Goal: Information Seeking & Learning: Learn about a topic

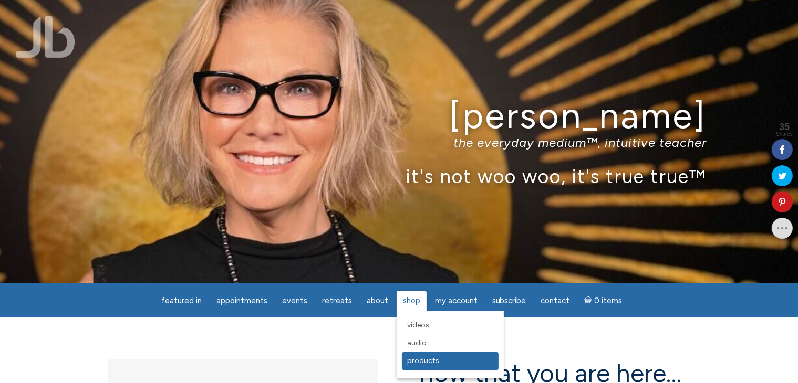
click at [422, 363] on span "Products" at bounding box center [423, 361] width 32 height 9
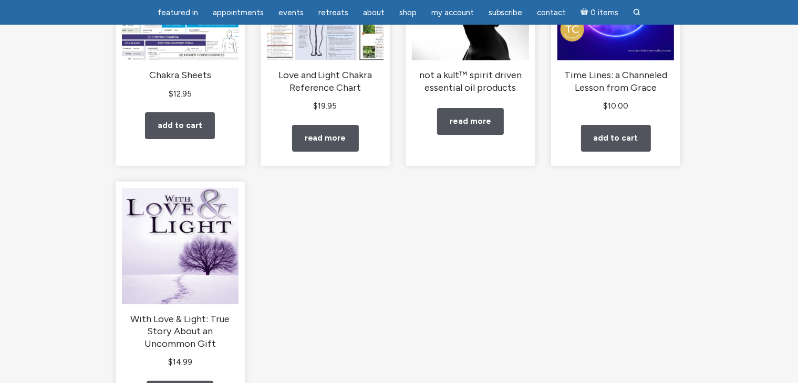
scroll to position [105, 0]
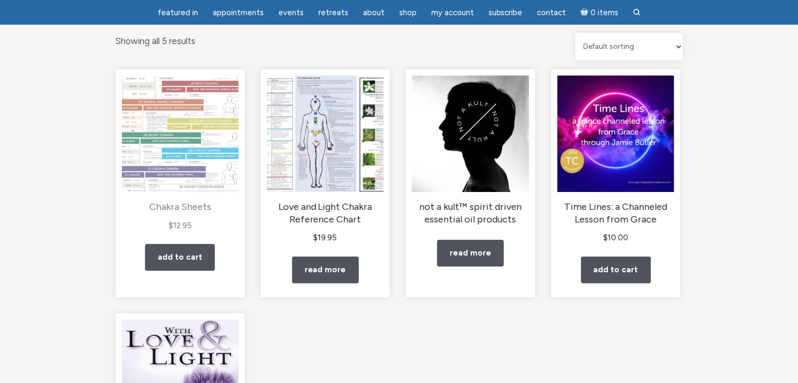
click at [186, 150] on img "main" at bounding box center [180, 134] width 117 height 117
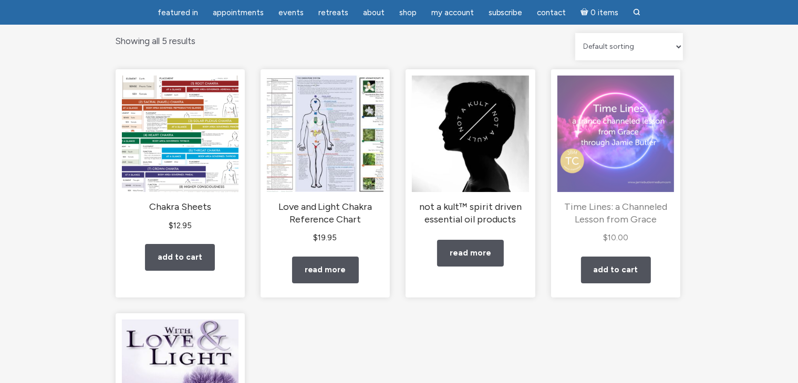
click at [592, 145] on img "main" at bounding box center [615, 134] width 117 height 117
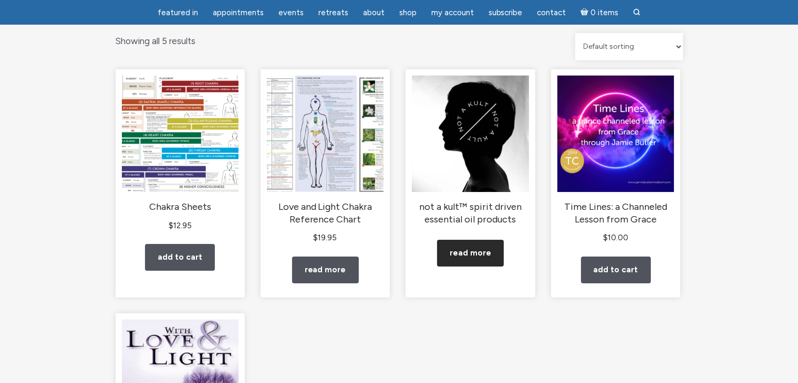
click at [459, 263] on link "Read more" at bounding box center [470, 253] width 67 height 27
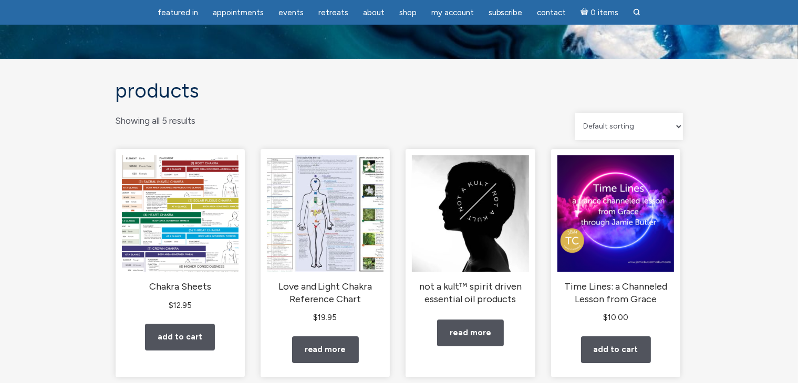
scroll to position [0, 0]
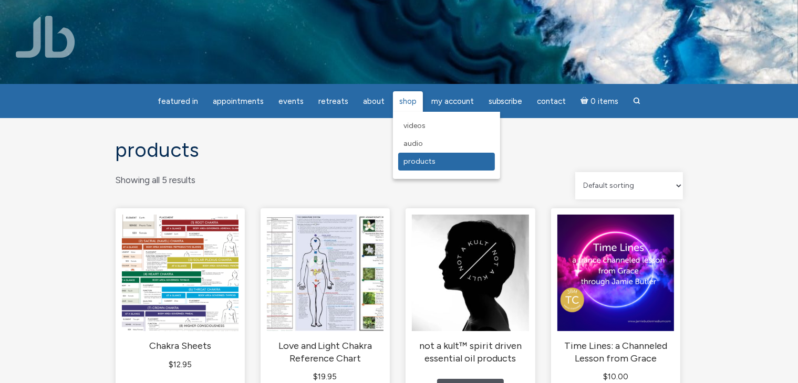
click at [422, 160] on span "Products" at bounding box center [419, 161] width 32 height 9
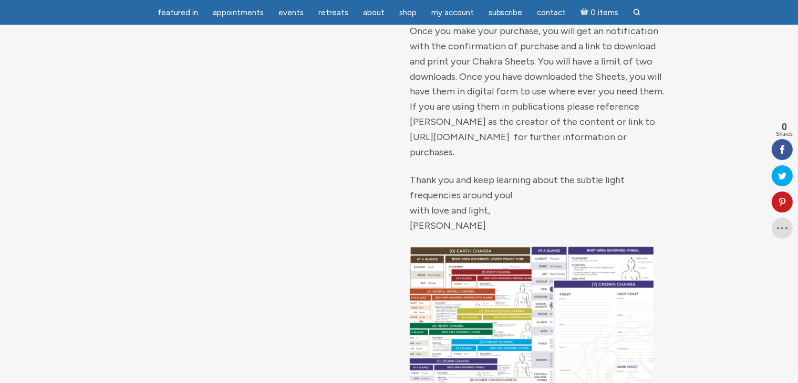
scroll to position [1103, 0]
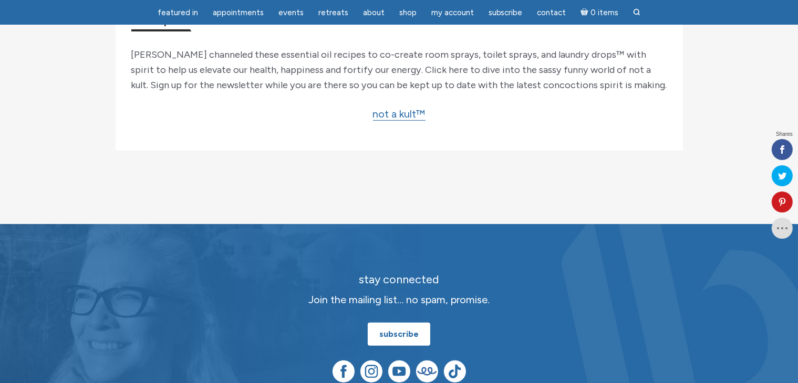
scroll to position [525, 0]
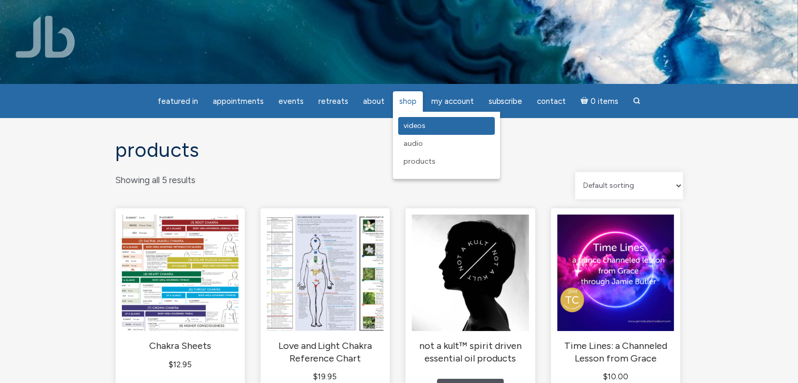
click at [411, 124] on span "Videos" at bounding box center [414, 125] width 22 height 9
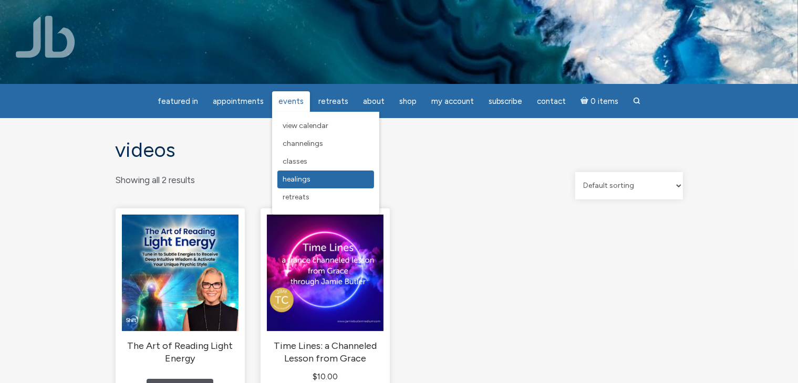
click at [296, 181] on span "Healings" at bounding box center [296, 179] width 28 height 9
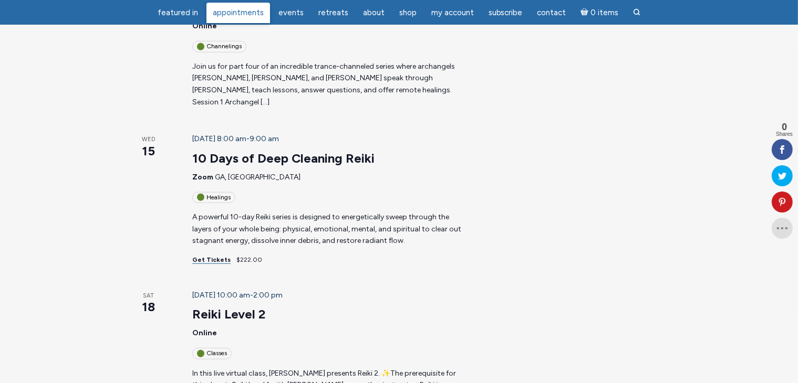
scroll to position [735, 0]
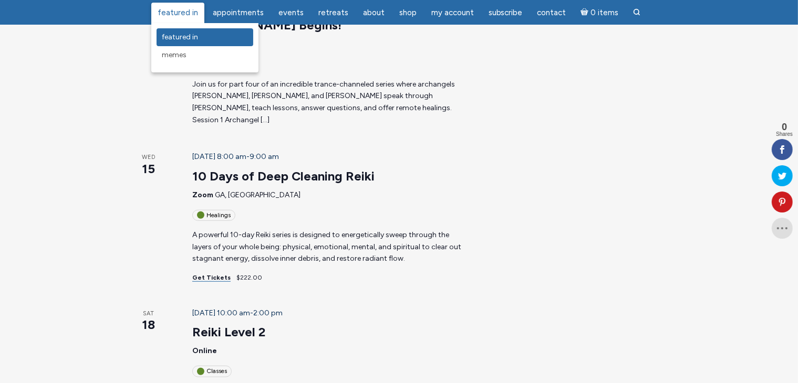
click at [180, 36] on span "featured in" at bounding box center [180, 37] width 36 height 9
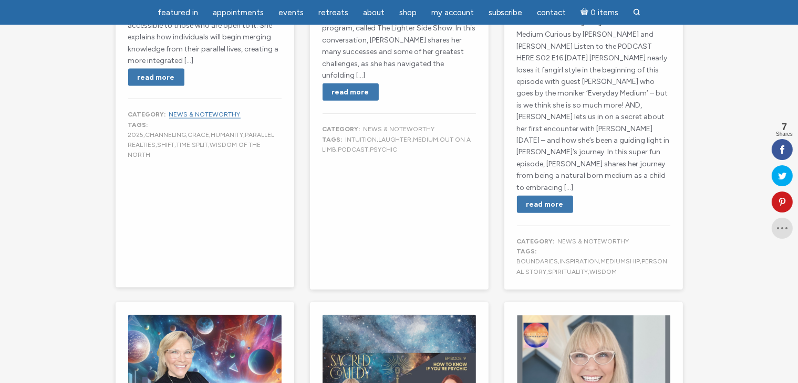
scroll to position [788, 0]
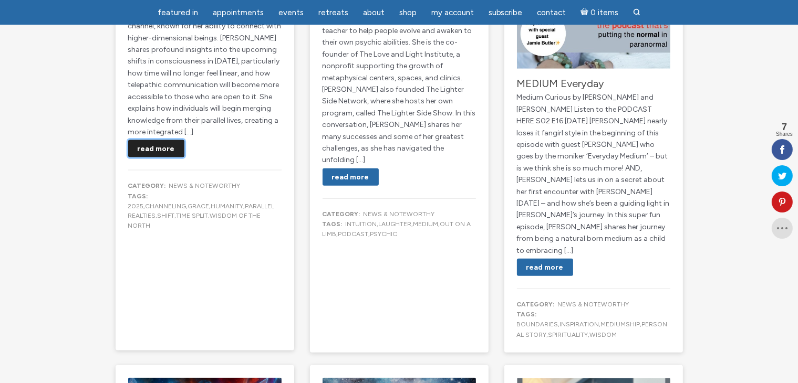
click at [154, 158] on link "Read More" at bounding box center [156, 148] width 56 height 17
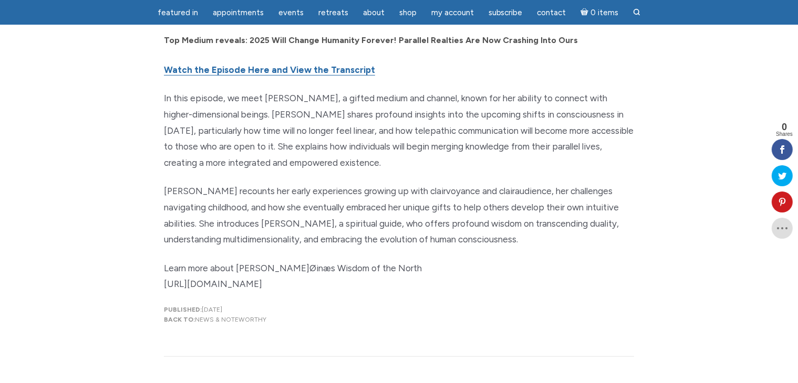
scroll to position [420, 0]
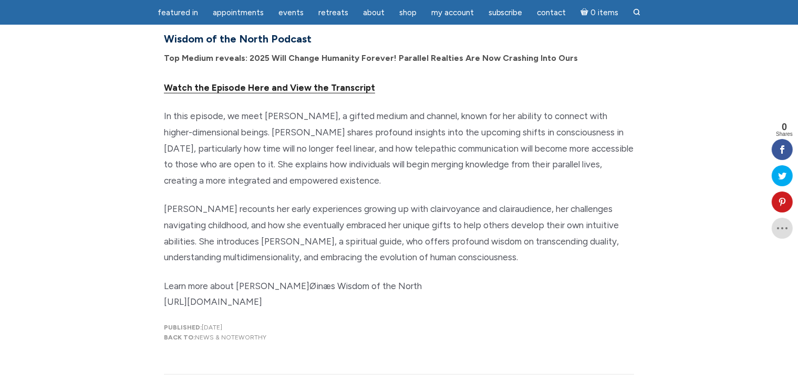
click at [321, 87] on link "Watch the Episode Here and View the Transcript" at bounding box center [269, 87] width 211 height 11
